Goal: Task Accomplishment & Management: Use online tool/utility

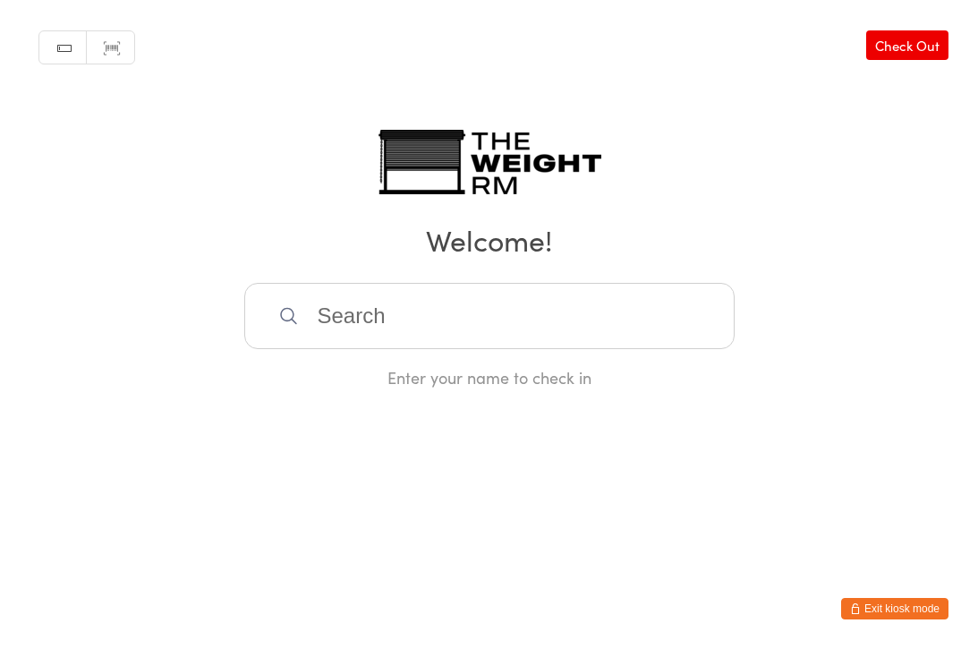
click at [449, 329] on input "search" at bounding box center [489, 316] width 490 height 66
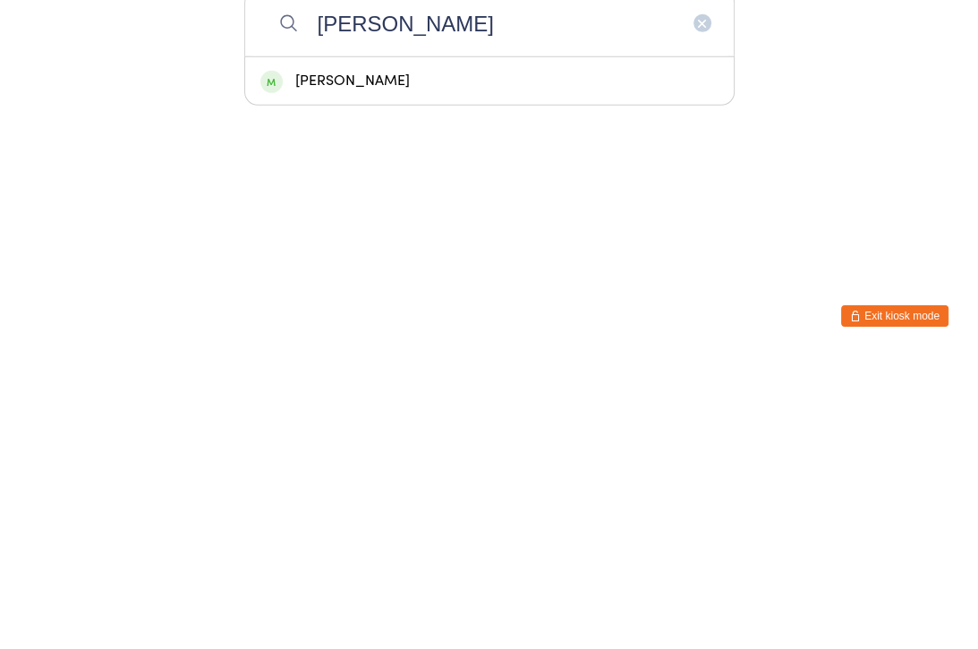
type input "Denis"
click at [370, 350] on div "Denise Herz" at bounding box center [489, 373] width 488 height 47
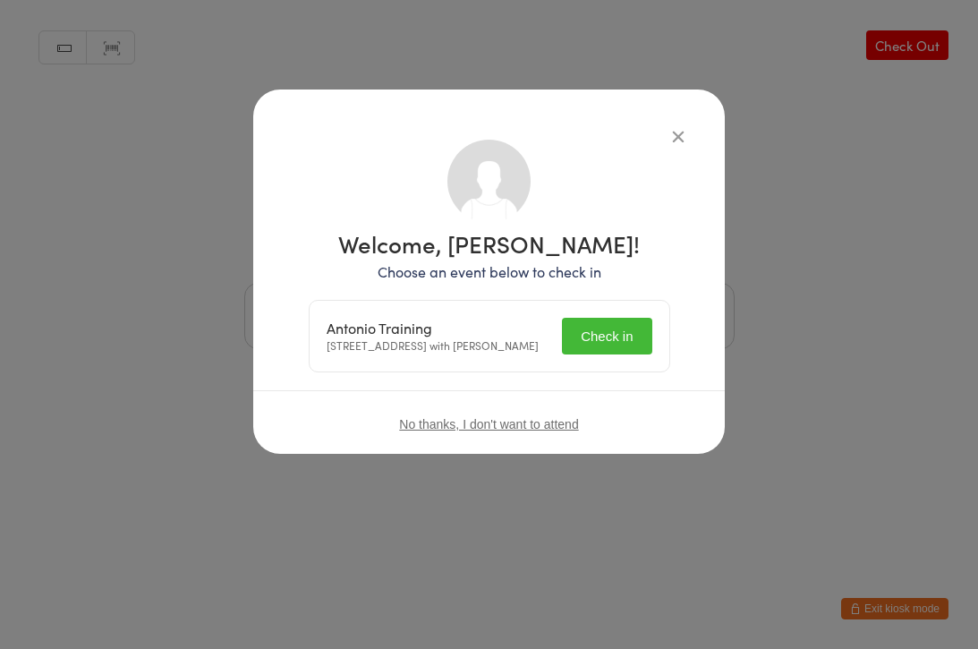
click at [610, 354] on button "Check in" at bounding box center [606, 336] width 89 height 37
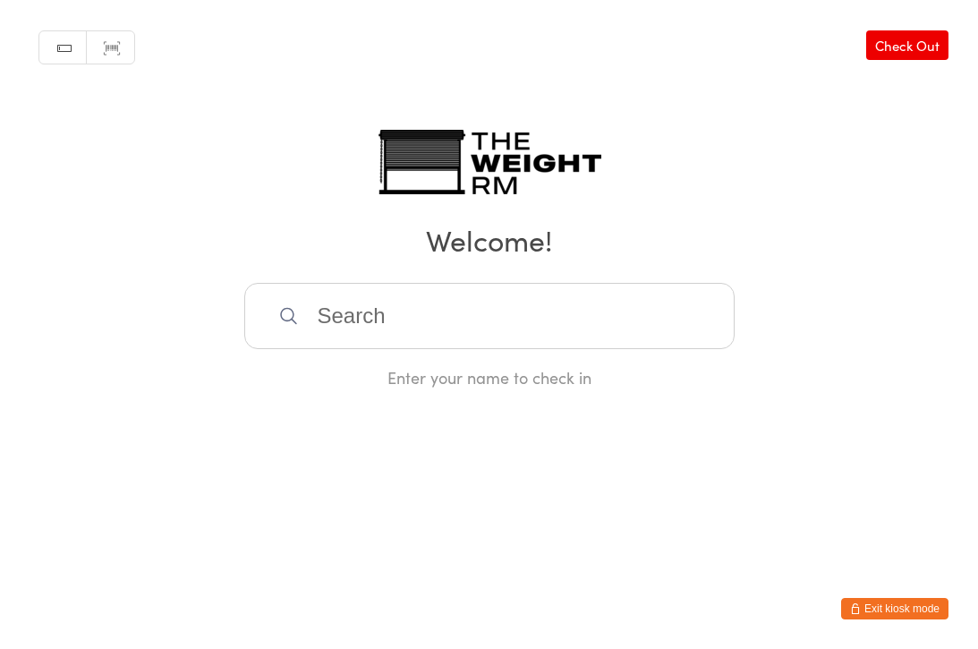
click at [479, 320] on input "search" at bounding box center [489, 316] width 490 height 66
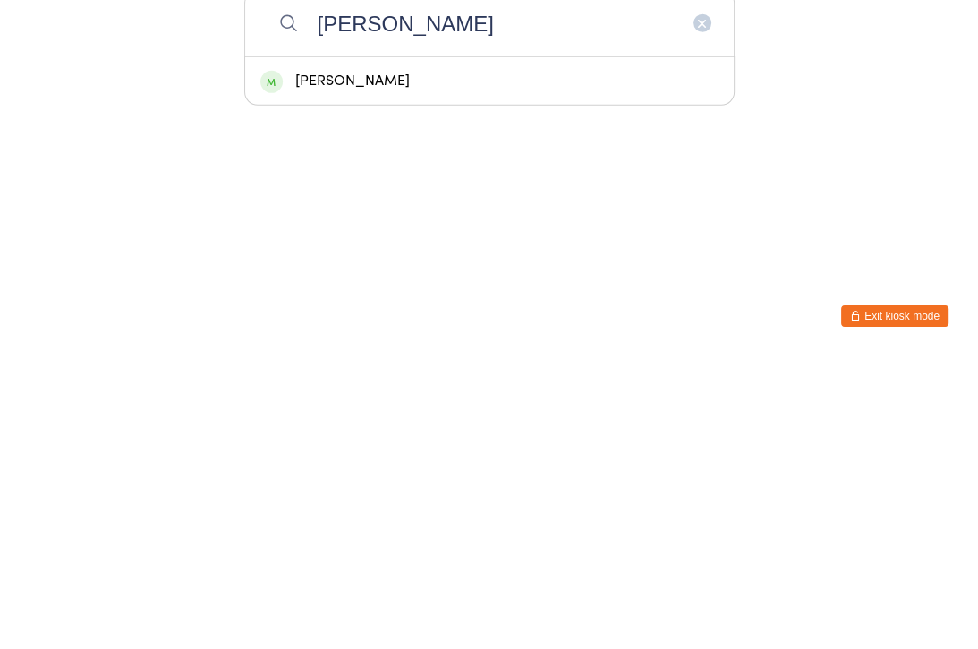
type input "Mcintyre"
click at [369, 361] on div "Ryan Mcintyre" at bounding box center [489, 373] width 458 height 24
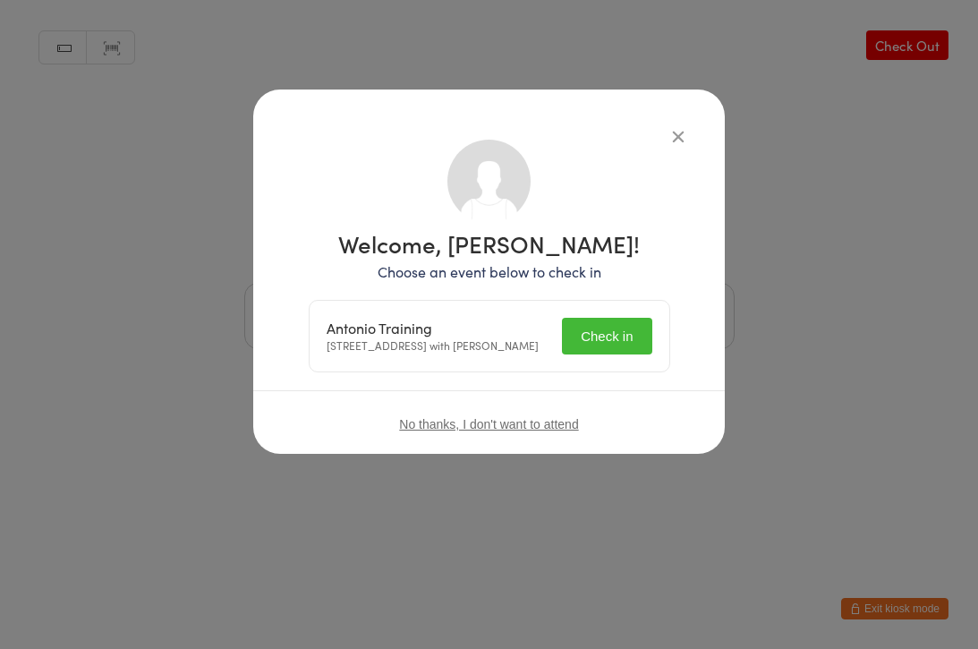
click at [608, 353] on button "Check in" at bounding box center [606, 336] width 89 height 37
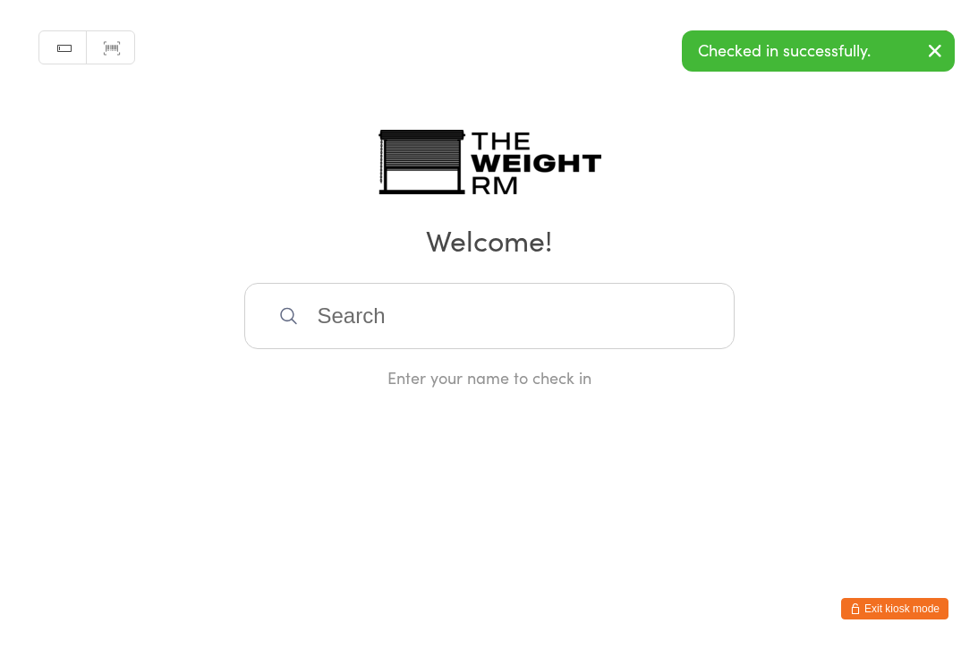
click at [422, 316] on input "search" at bounding box center [489, 316] width 490 height 66
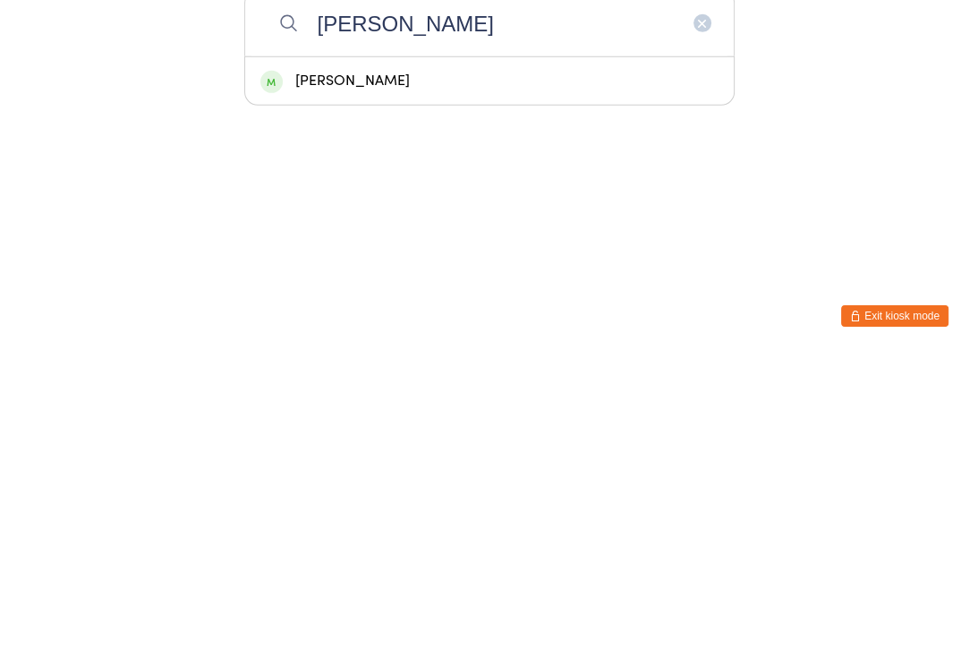
type input "Jimenez"
click at [381, 361] on div "Kasey Jimenez" at bounding box center [489, 373] width 458 height 24
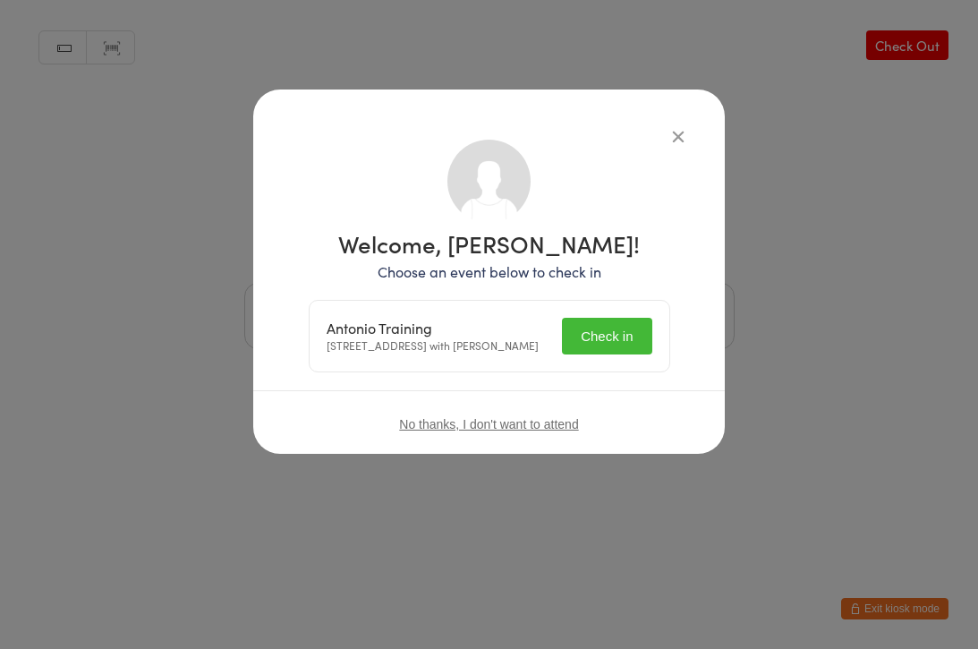
click at [627, 354] on button "Check in" at bounding box center [606, 336] width 89 height 37
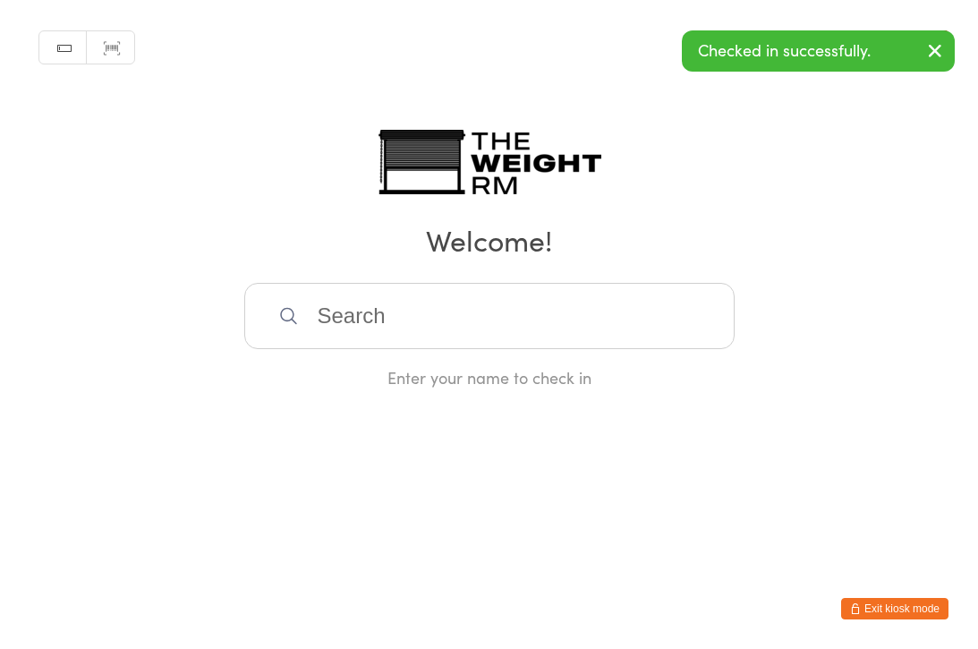
click at [904, 601] on button "Exit kiosk mode" at bounding box center [894, 608] width 107 height 21
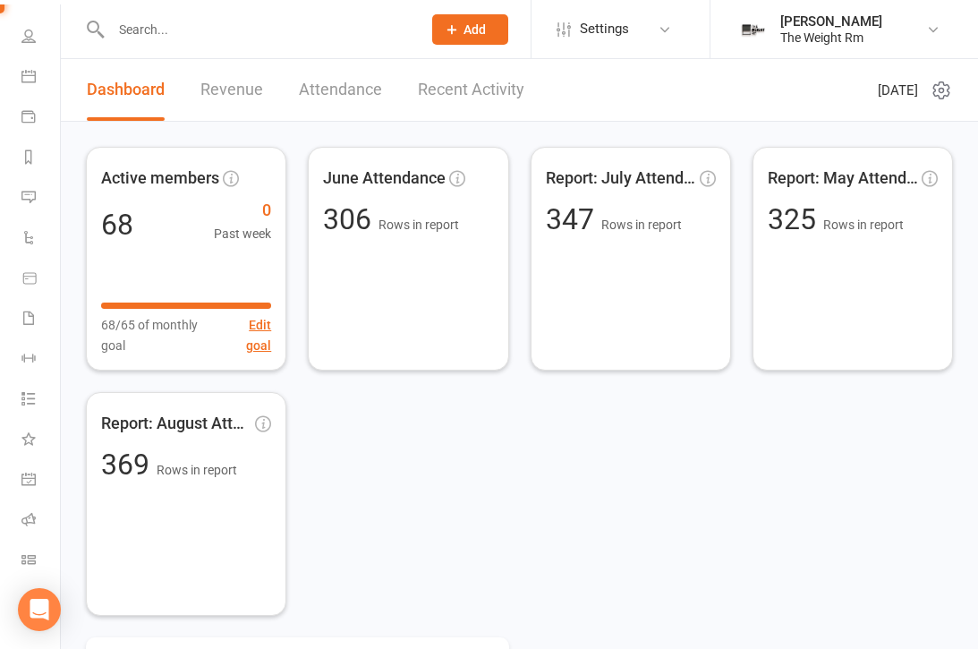
scroll to position [114, 0]
click at [32, 274] on icon at bounding box center [29, 278] width 13 height 11
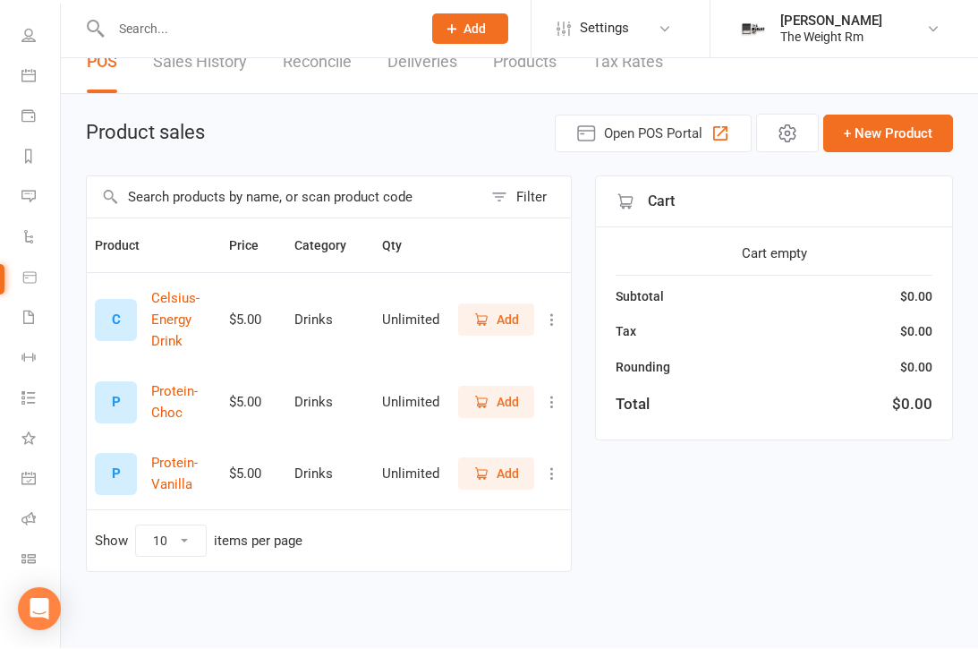
scroll to position [42, 0]
click at [502, 393] on span "Add" at bounding box center [507, 403] width 22 height 20
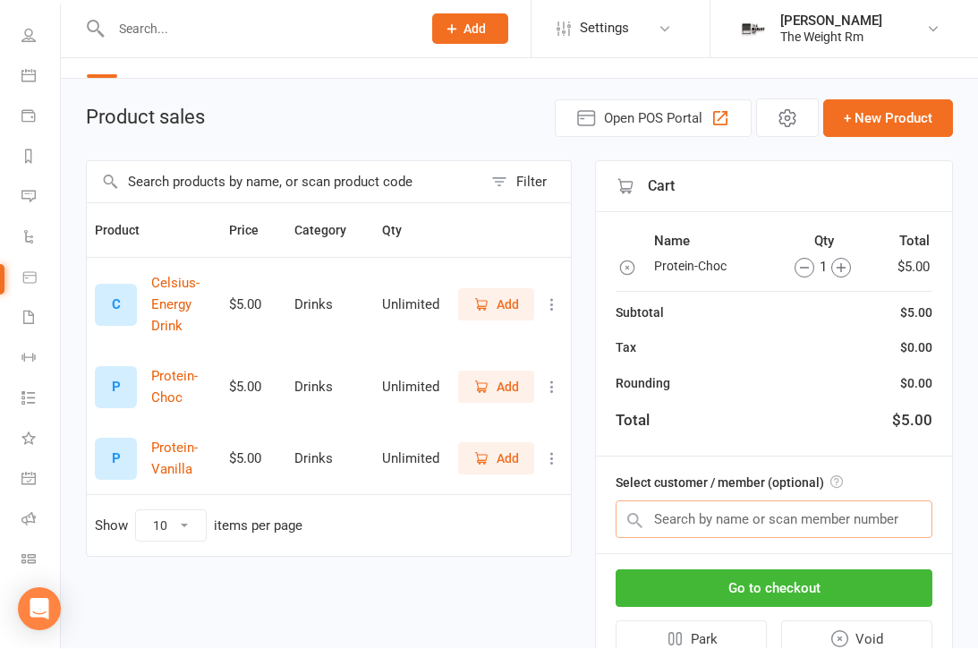
click at [736, 521] on input "text" at bounding box center [773, 520] width 317 height 38
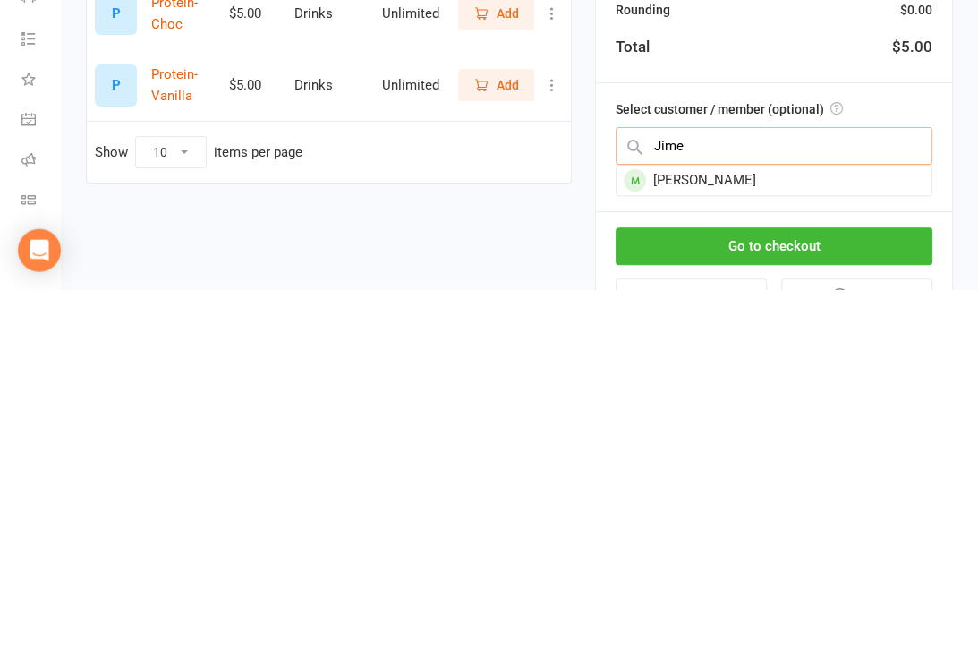
type input "Jime"
click at [715, 524] on div "Kasey Jimenez" at bounding box center [773, 539] width 315 height 30
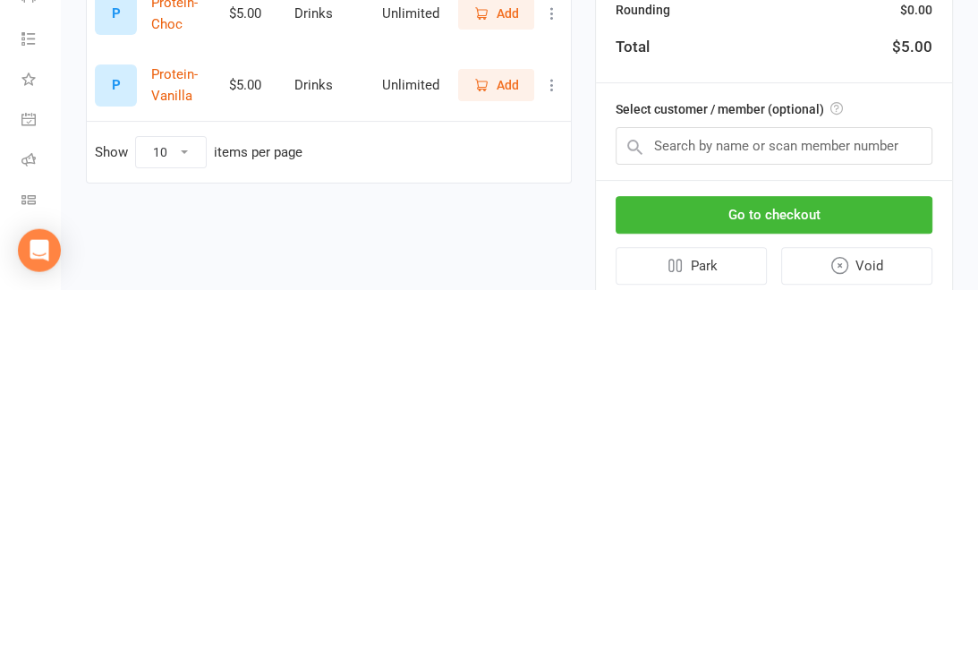
scroll to position [128, 0]
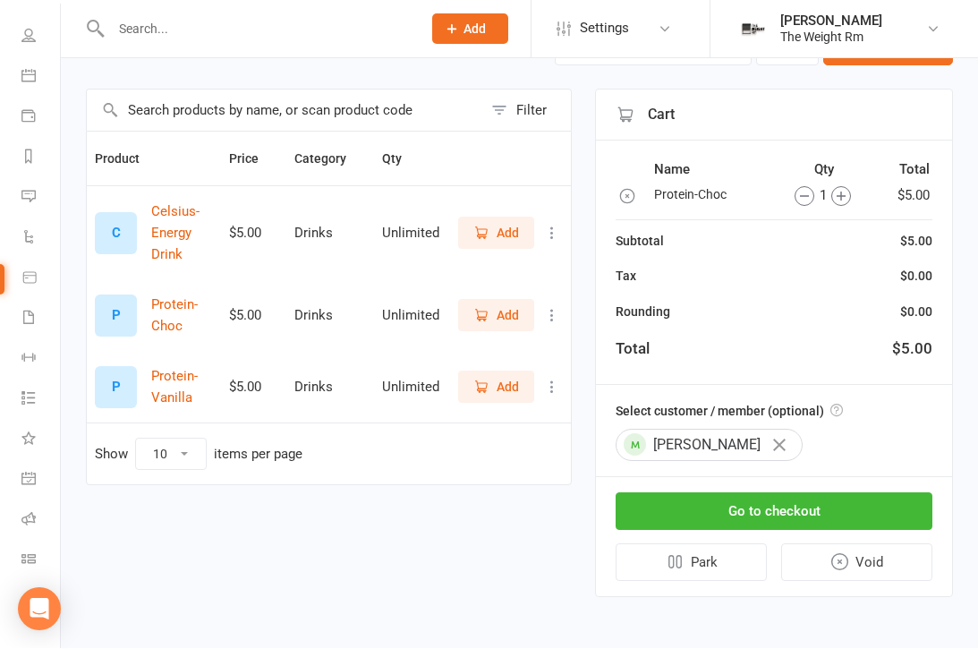
click at [764, 493] on button "Go to checkout" at bounding box center [773, 512] width 317 height 38
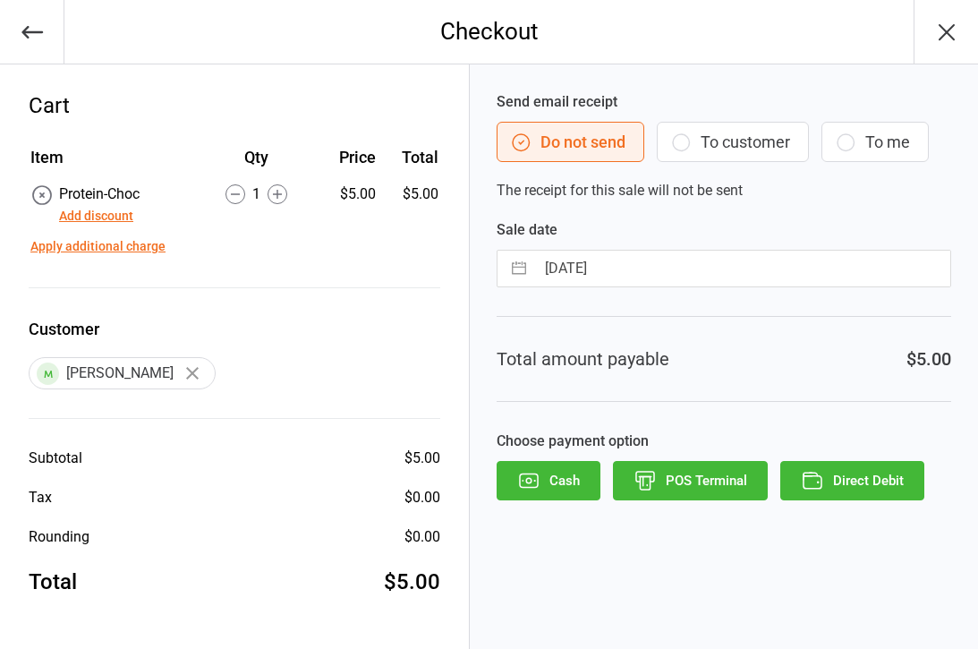
click at [735, 140] on button "To customer" at bounding box center [733, 142] width 152 height 40
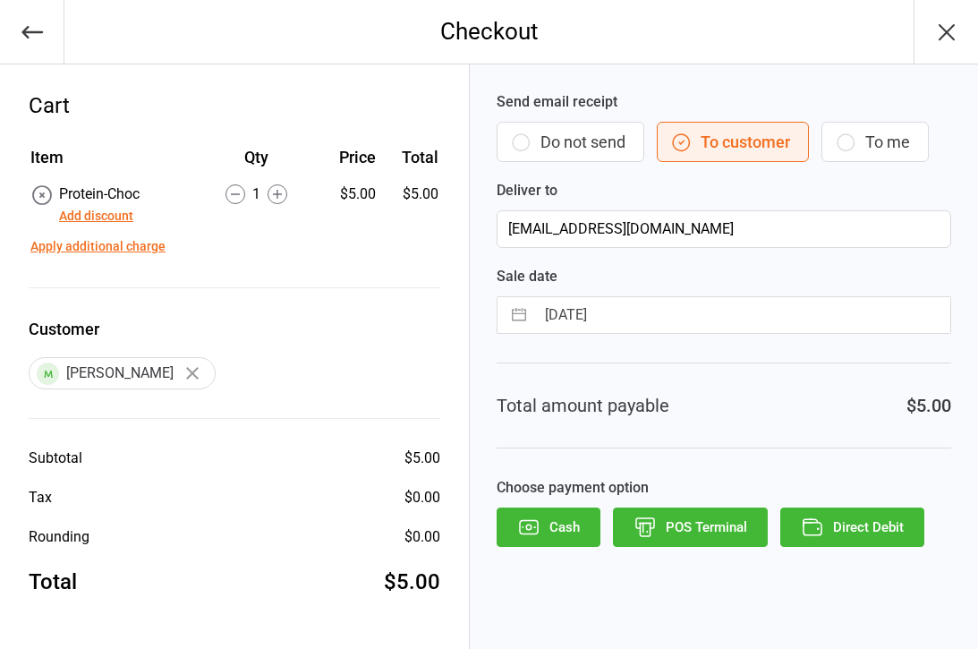
click at [853, 527] on button "Direct Debit" at bounding box center [852, 526] width 144 height 39
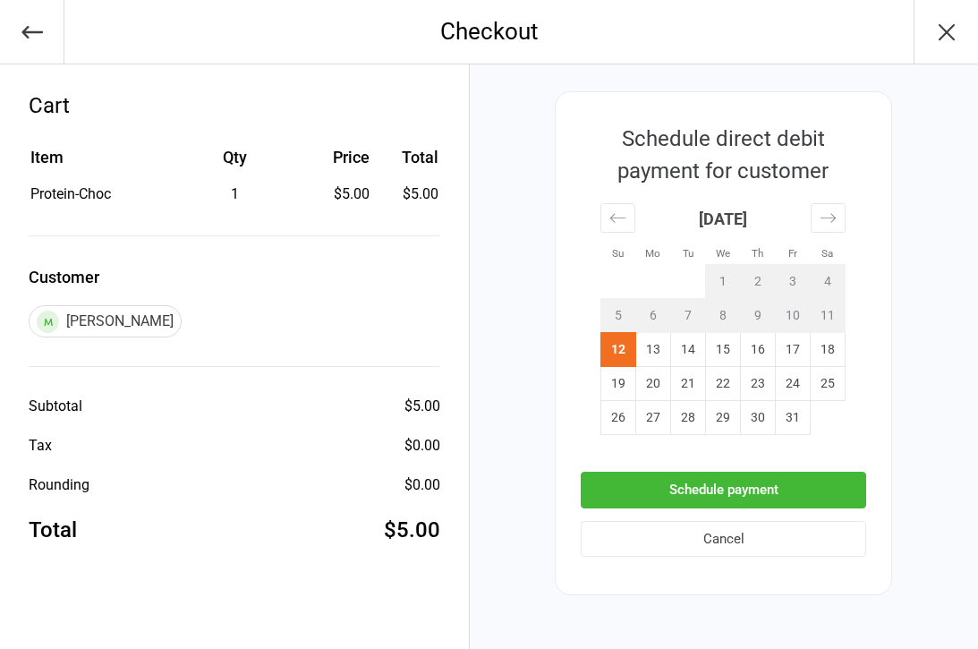
click at [698, 493] on button "Schedule payment" at bounding box center [723, 489] width 285 height 37
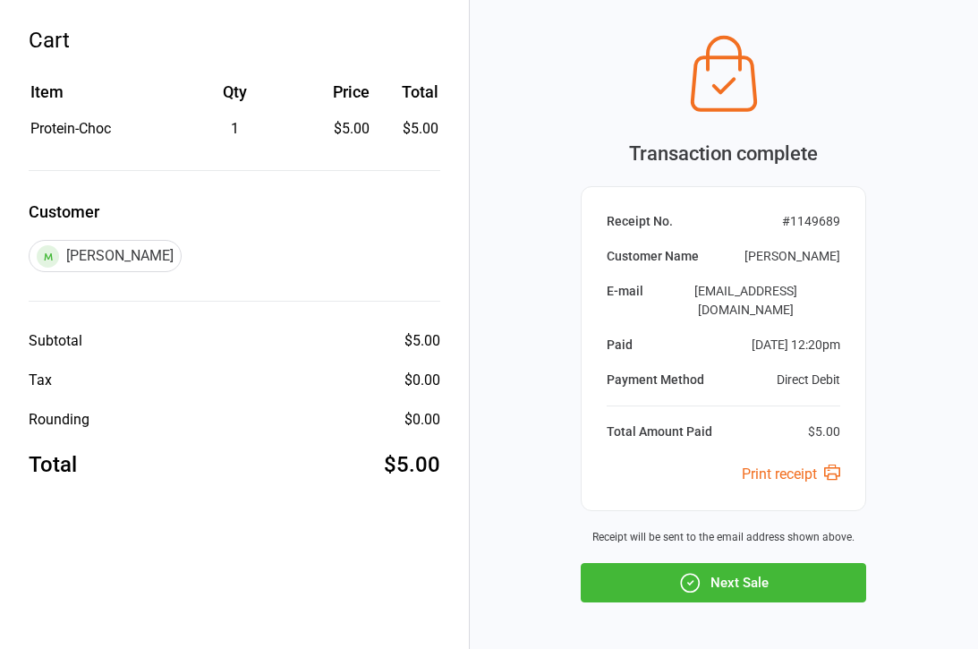
scroll to position [66, 0]
click at [704, 573] on button "Next Sale" at bounding box center [723, 581] width 285 height 39
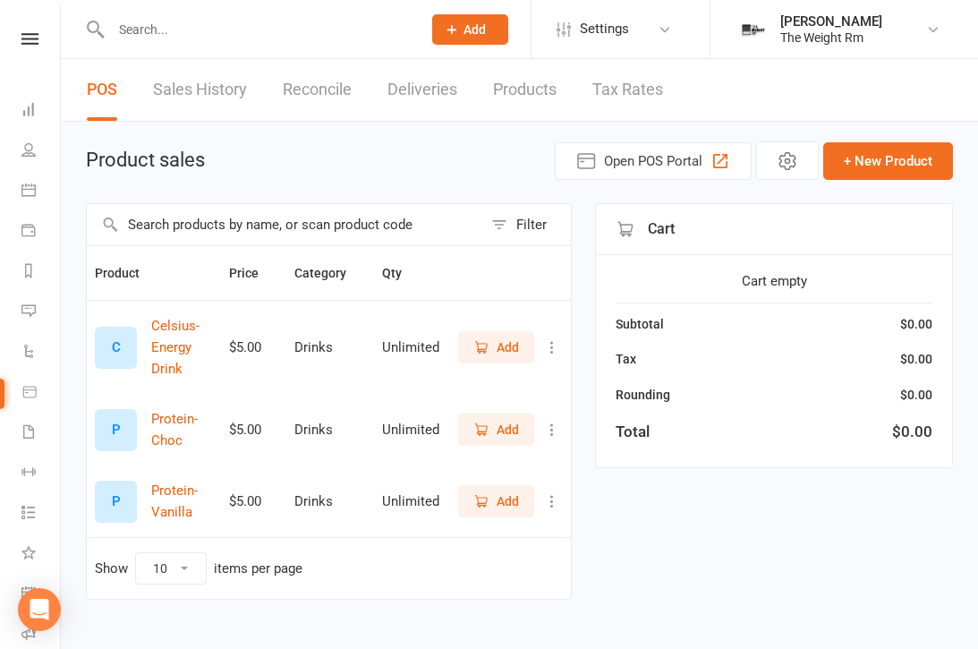
click at [25, 39] on icon at bounding box center [29, 39] width 17 height 12
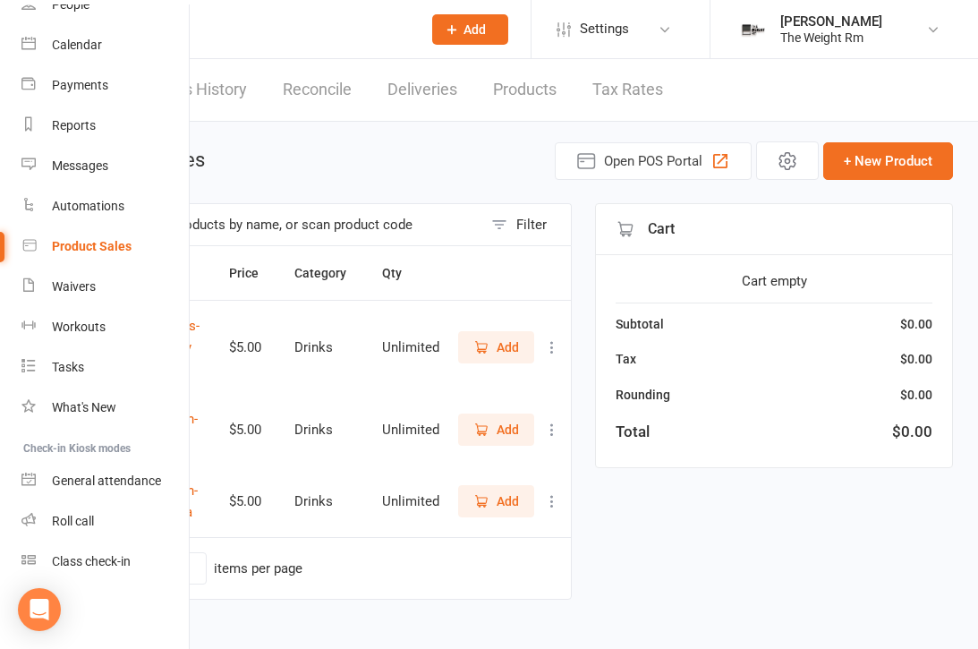
scroll to position [132, 1]
click at [106, 560] on div "Class check-in" at bounding box center [90, 561] width 79 height 14
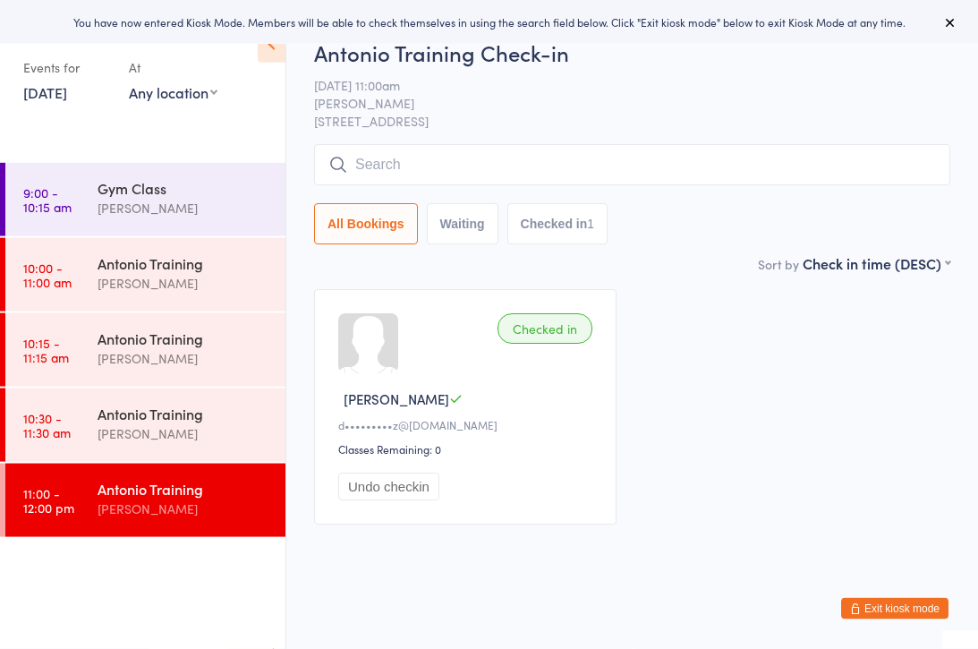
scroll to position [28, 0]
click at [896, 607] on button "Exit kiosk mode" at bounding box center [894, 608] width 107 height 21
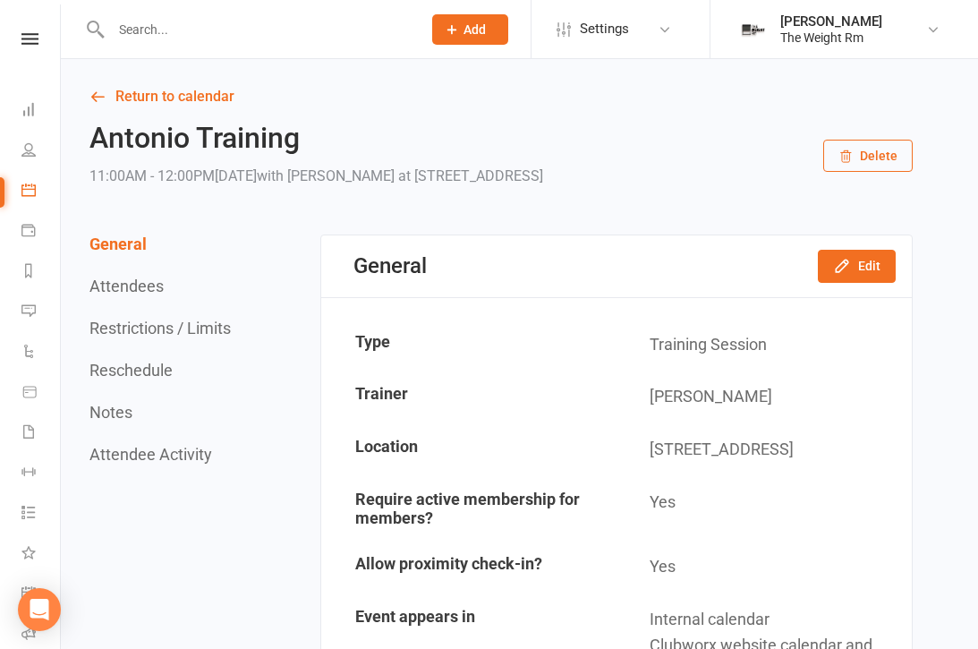
click at [24, 43] on icon at bounding box center [29, 39] width 17 height 12
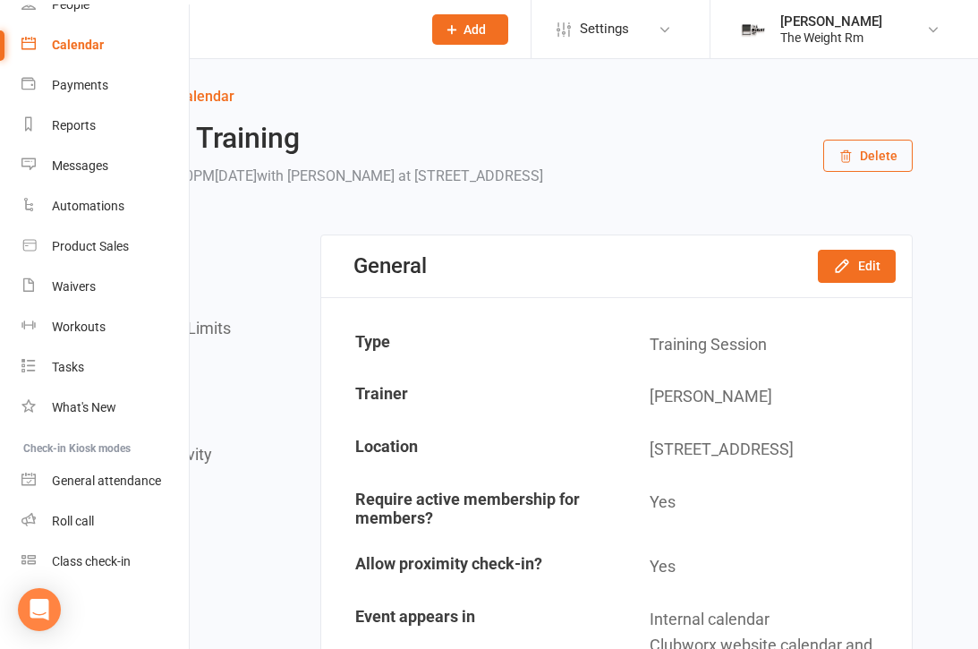
scroll to position [132, 0]
click at [93, 487] on div "General attendance" at bounding box center [106, 480] width 109 height 14
